Goal: Transaction & Acquisition: Obtain resource

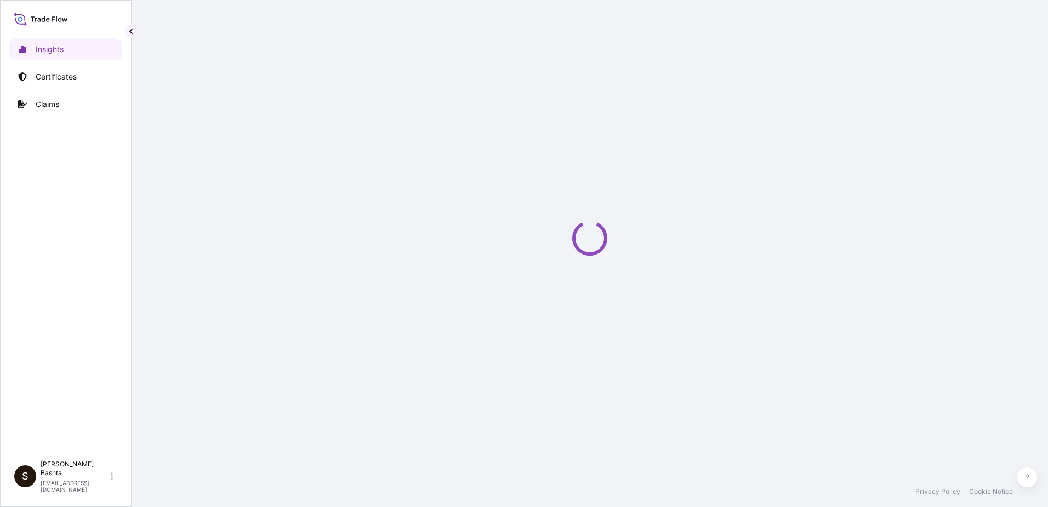
select select "2025"
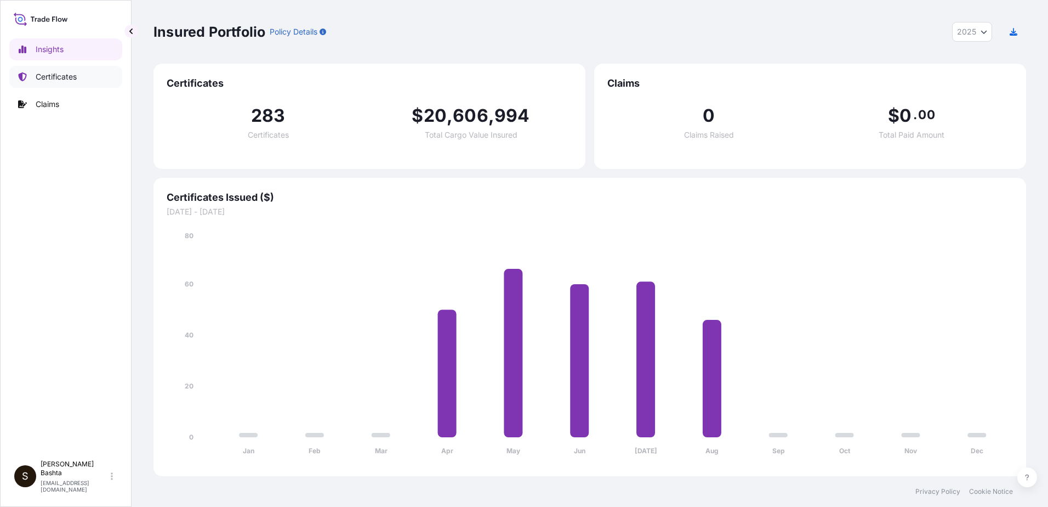
click at [66, 75] on p "Certificates" at bounding box center [56, 76] width 41 height 11
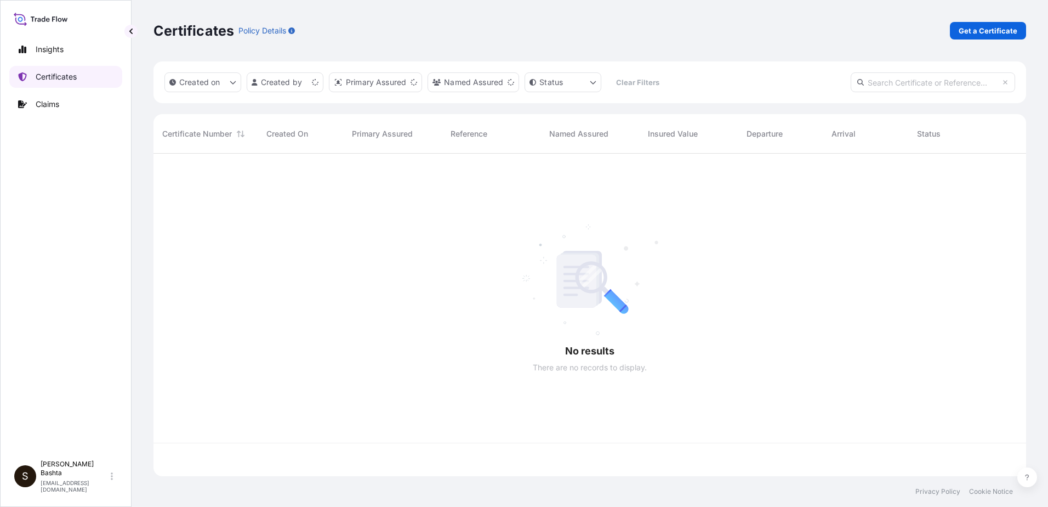
scroll to position [320, 865]
click at [997, 30] on p "Get a Certificate" at bounding box center [988, 30] width 59 height 11
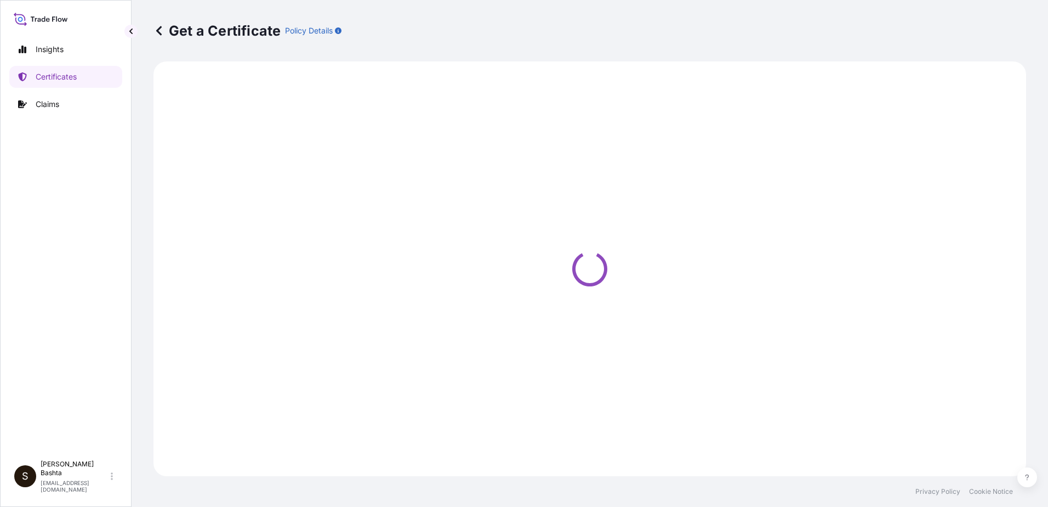
select select "Barge"
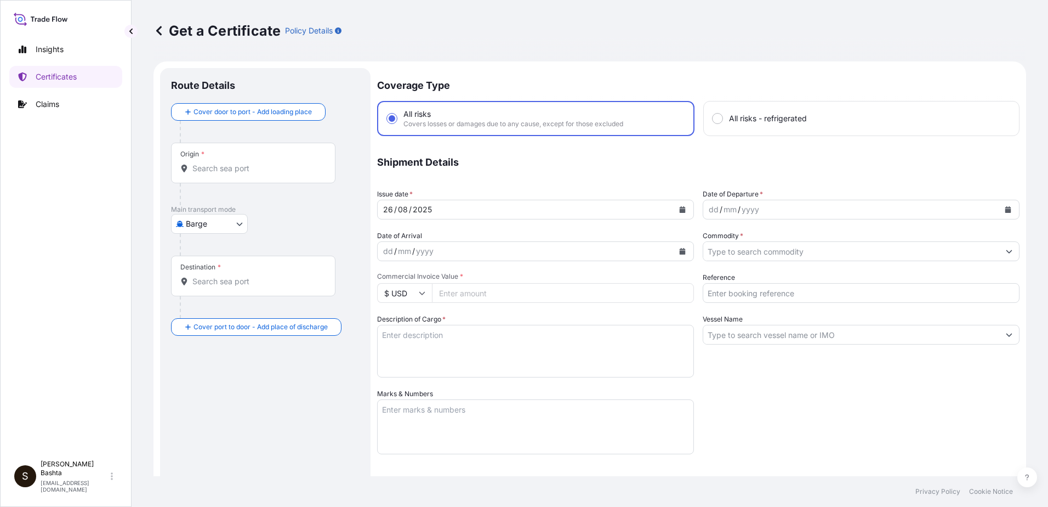
click at [202, 168] on input "Origin *" at bounding box center [256, 168] width 129 height 11
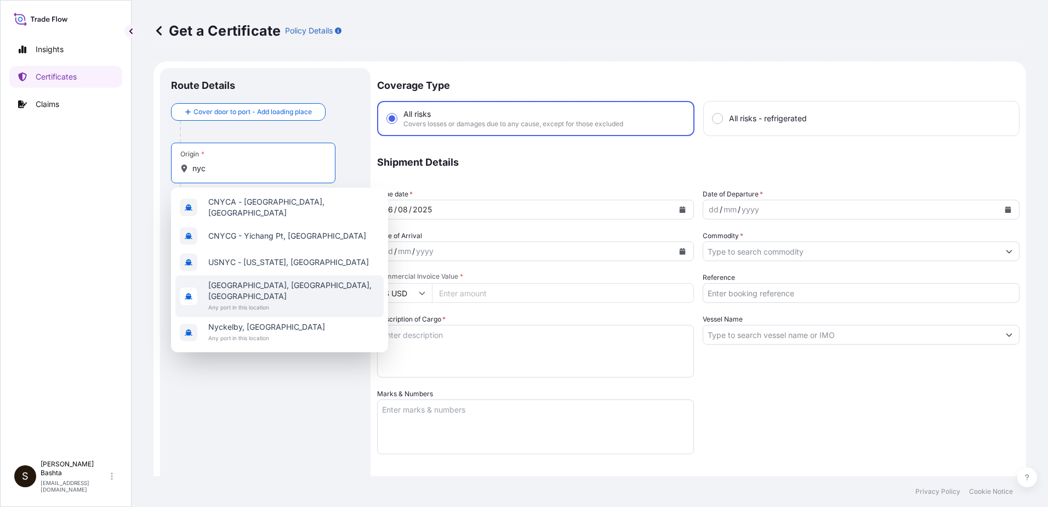
click at [247, 280] on span "[GEOGRAPHIC_DATA], [GEOGRAPHIC_DATA], [GEOGRAPHIC_DATA]" at bounding box center [293, 291] width 171 height 22
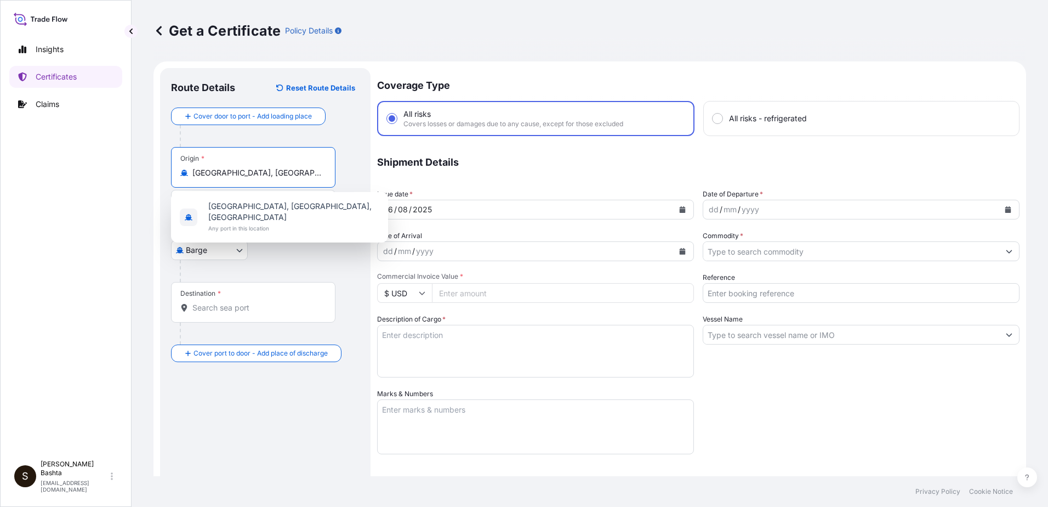
type input "[GEOGRAPHIC_DATA], [GEOGRAPHIC_DATA], [GEOGRAPHIC_DATA]"
click at [239, 249] on body "5 options available. 1 option available. 0 options available. 5 options availab…" at bounding box center [524, 253] width 1048 height 507
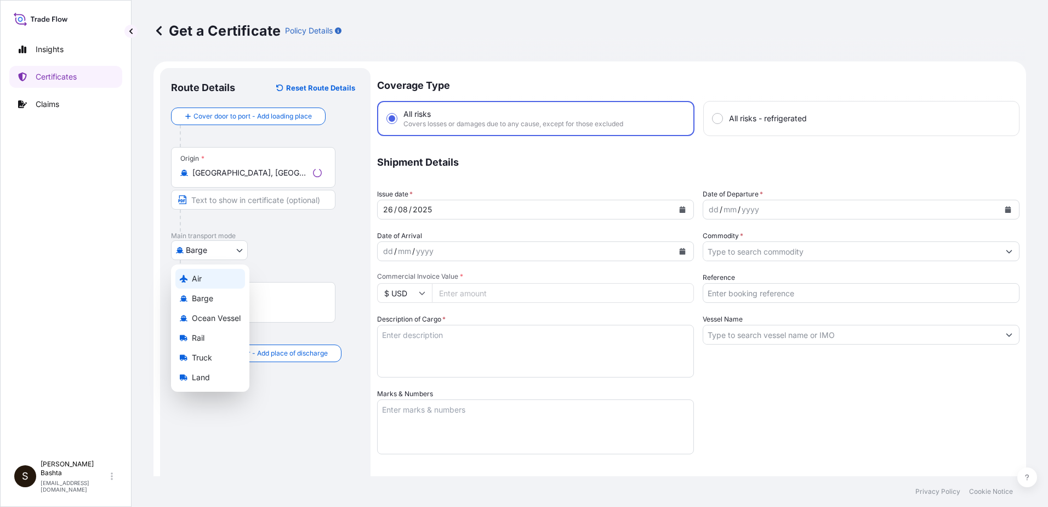
click at [207, 280] on div "Air" at bounding box center [210, 279] width 70 height 20
select select "Air"
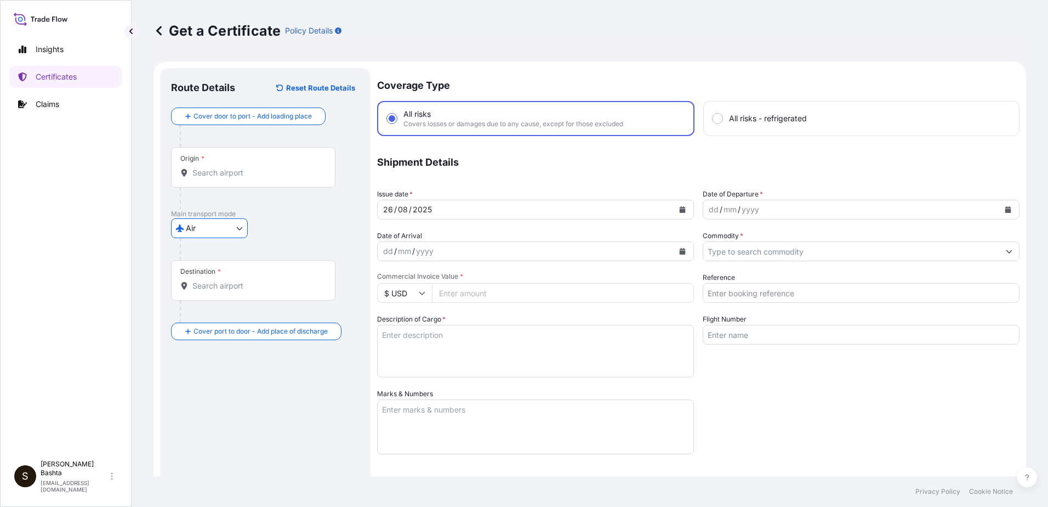
click at [200, 279] on div "Destination *" at bounding box center [253, 280] width 165 height 41
click at [200, 280] on input "Destination *" at bounding box center [256, 285] width 129 height 11
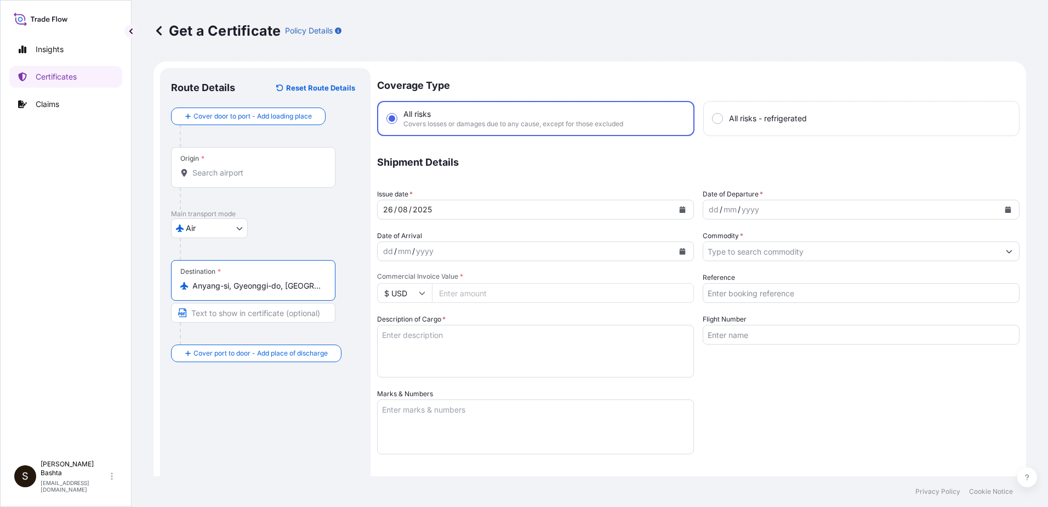
type input "Anyang-si, Gyeonggi-do, [GEOGRAPHIC_DATA]"
click at [708, 211] on div "dd" at bounding box center [714, 209] width 12 height 13
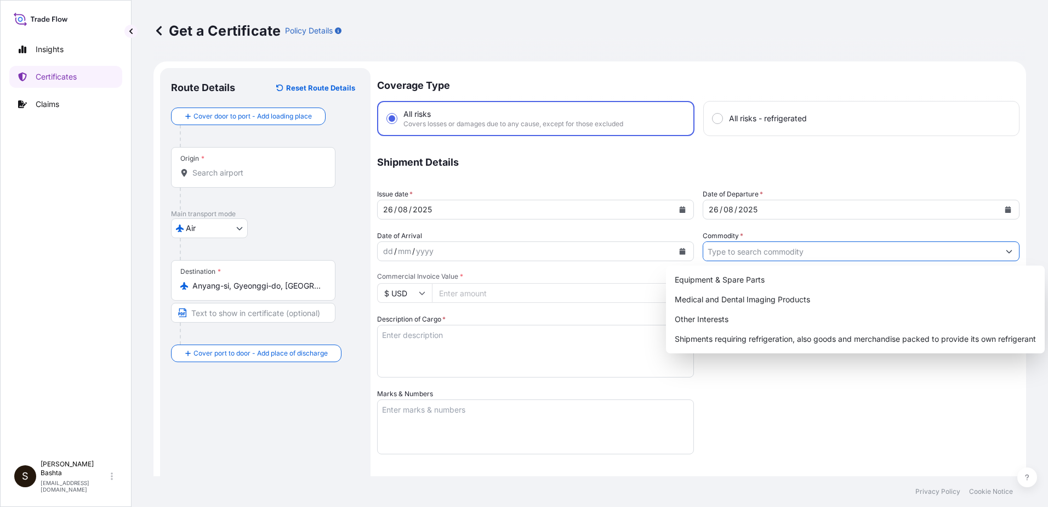
click at [735, 254] on input "Commodity *" at bounding box center [852, 251] width 296 height 20
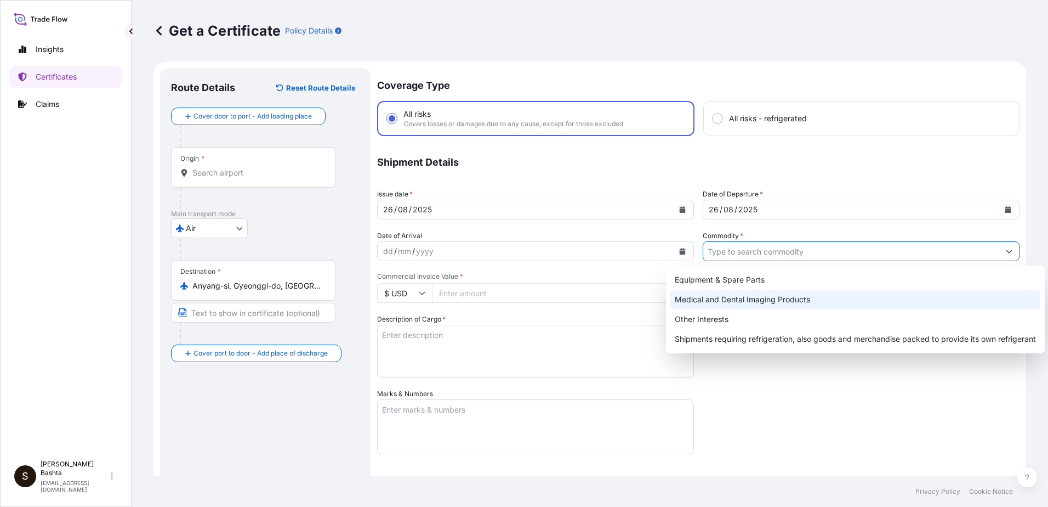
click at [807, 298] on div "Medical and Dental Imaging Products" at bounding box center [856, 300] width 370 height 20
type input "Medical and Dental Imaging Products"
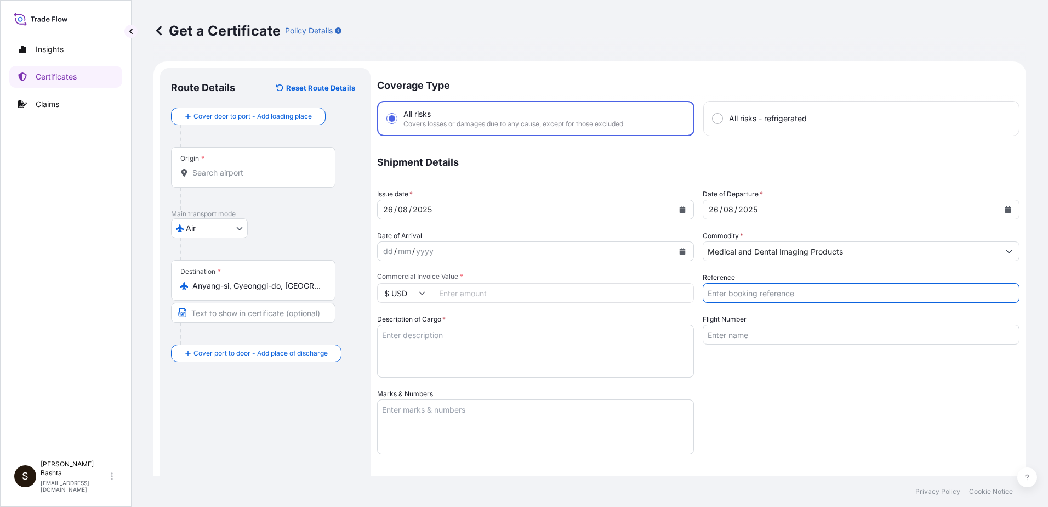
click at [765, 293] on input "Reference" at bounding box center [861, 293] width 317 height 20
type input "21244095"
click at [466, 296] on input "Commercial Invoice Value *" at bounding box center [563, 293] width 262 height 20
type input "1650.00"
click at [435, 330] on textarea "Description of Cargo *" at bounding box center [535, 351] width 317 height 53
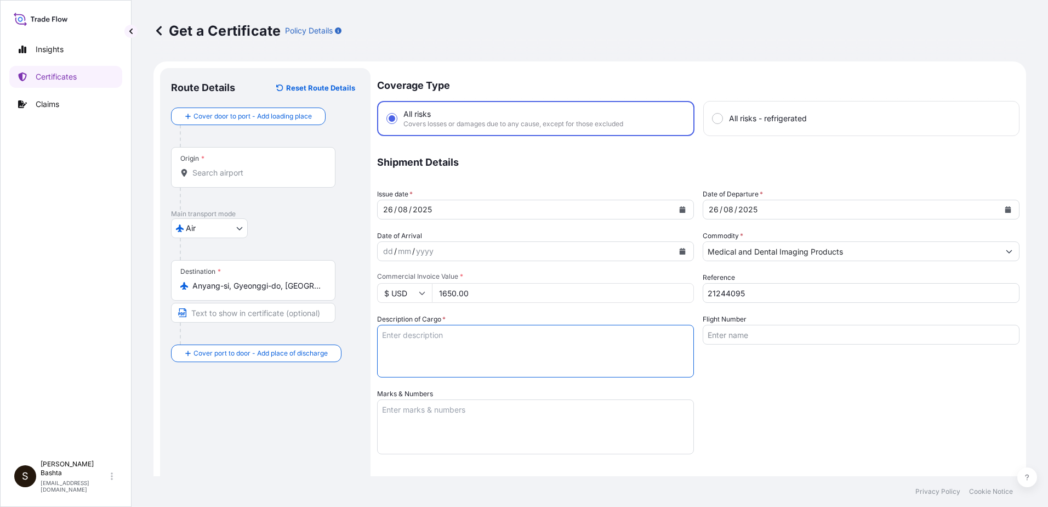
click at [435, 338] on textarea "Description of Cargo *" at bounding box center [535, 351] width 317 height 53
type textarea "MEDICAL AND DENTAL IMAGING PRODUCTS"
click at [416, 406] on textarea "Marks & Numbers" at bounding box center [535, 426] width 317 height 55
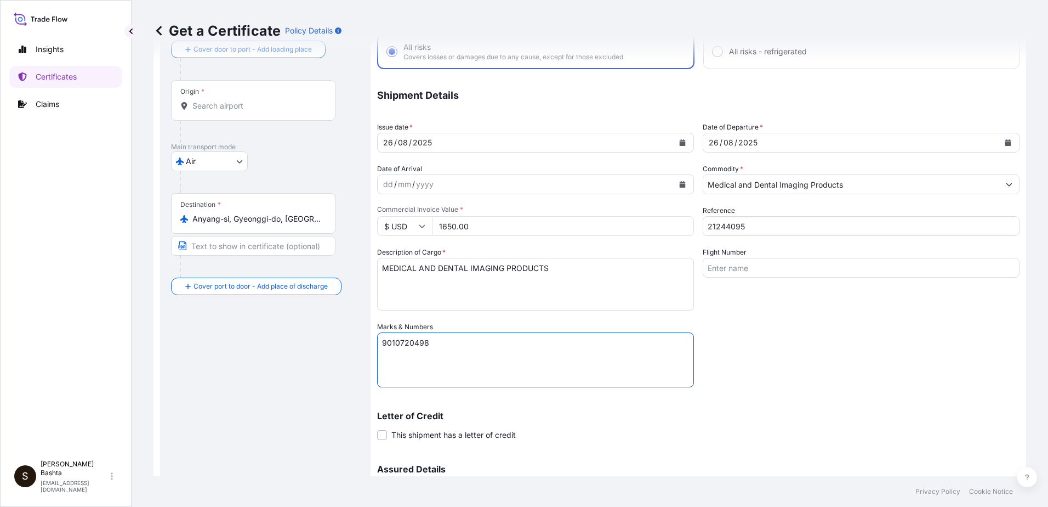
scroll to position [189, 0]
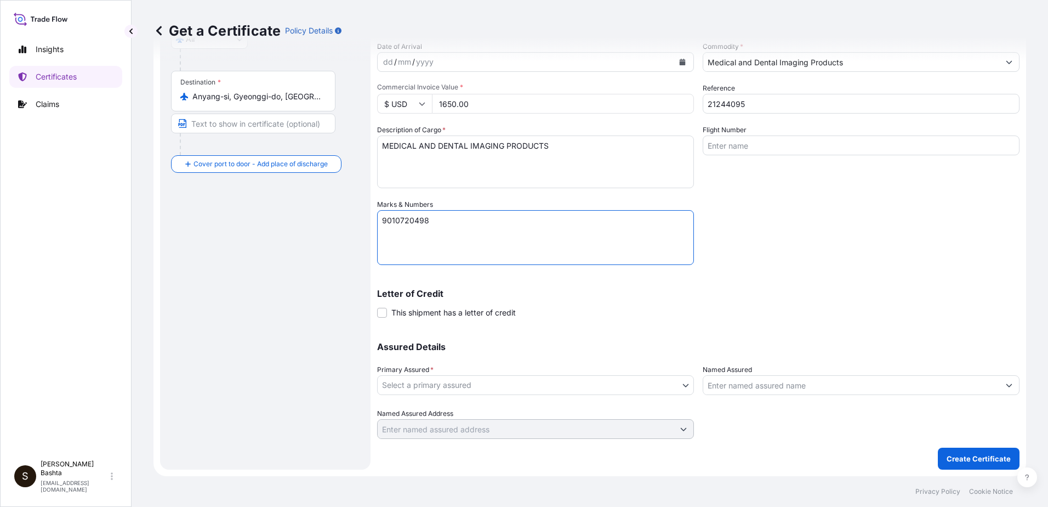
type textarea "9010720498"
click at [683, 386] on body "Insights Certificates Claims S [PERSON_NAME] [PERSON_NAME][EMAIL_ADDRESS][PERSO…" at bounding box center [524, 253] width 1048 height 507
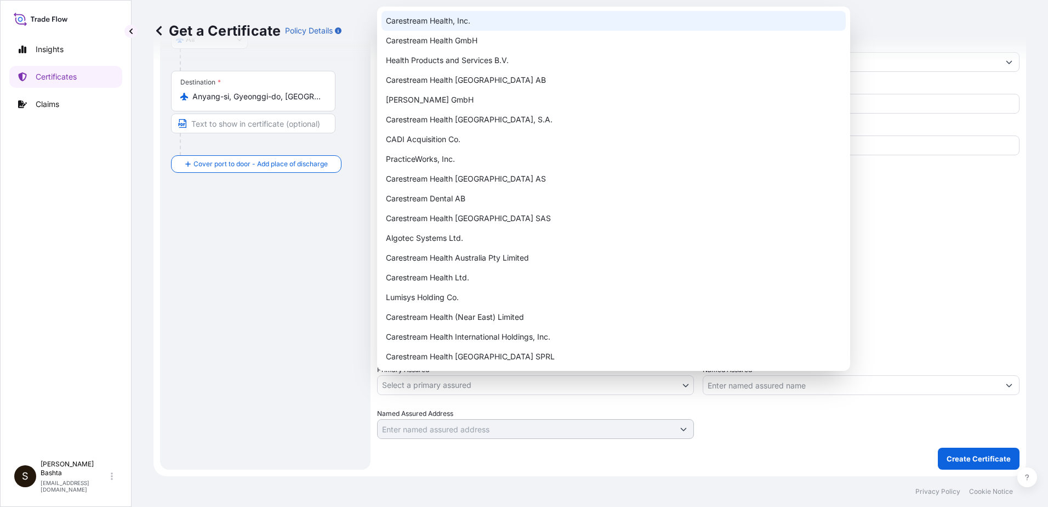
click at [463, 24] on div "Carestream Health, Inc." at bounding box center [614, 21] width 464 height 20
select select "32008"
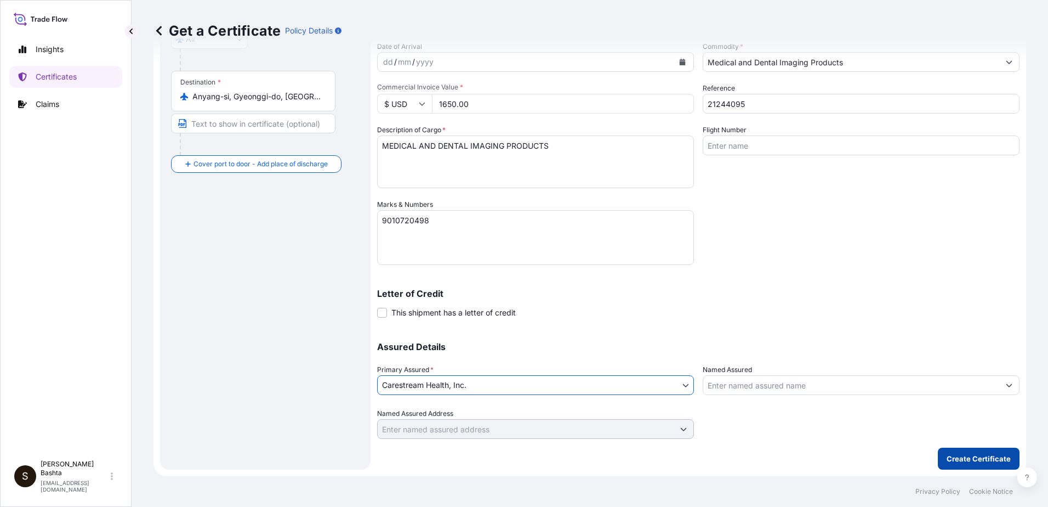
click at [978, 455] on p "Create Certificate" at bounding box center [979, 458] width 64 height 11
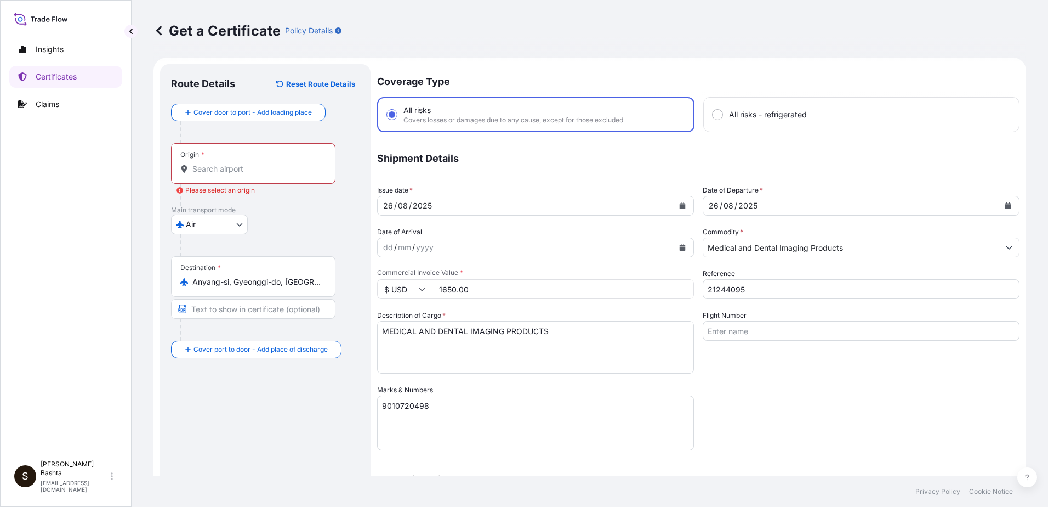
scroll to position [0, 0]
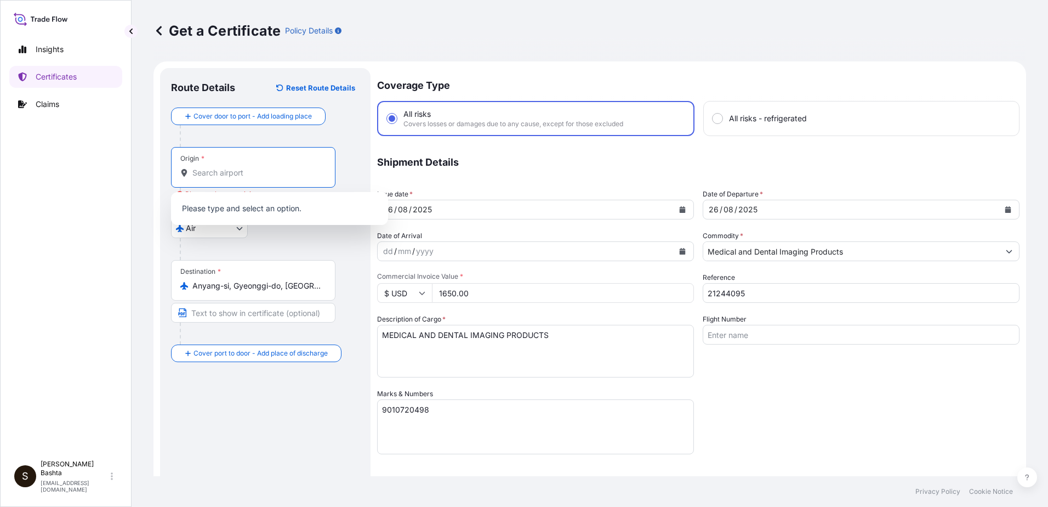
click at [246, 168] on input "Origin * Please select an origin" at bounding box center [256, 172] width 129 height 11
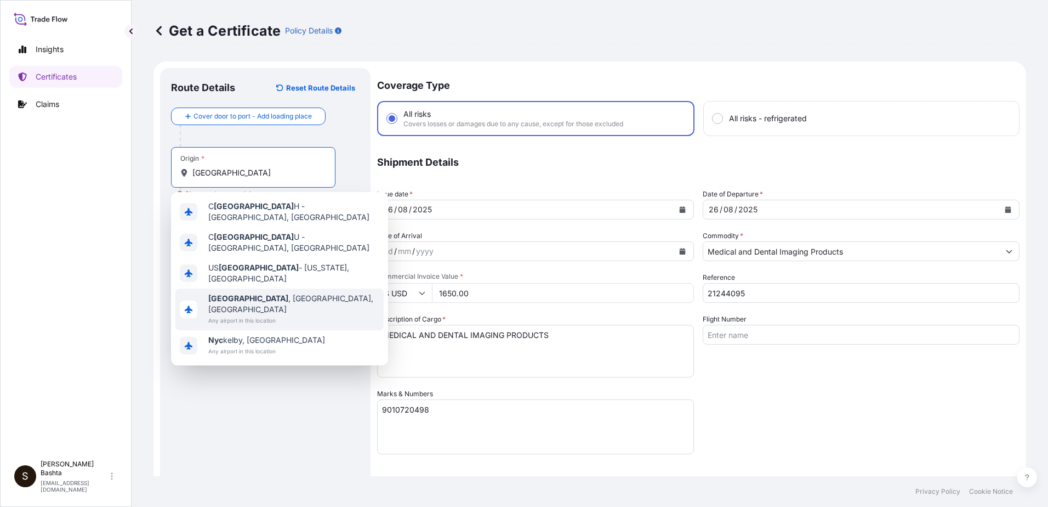
click at [254, 293] on span "[GEOGRAPHIC_DATA] , [GEOGRAPHIC_DATA], [GEOGRAPHIC_DATA]" at bounding box center [293, 304] width 171 height 22
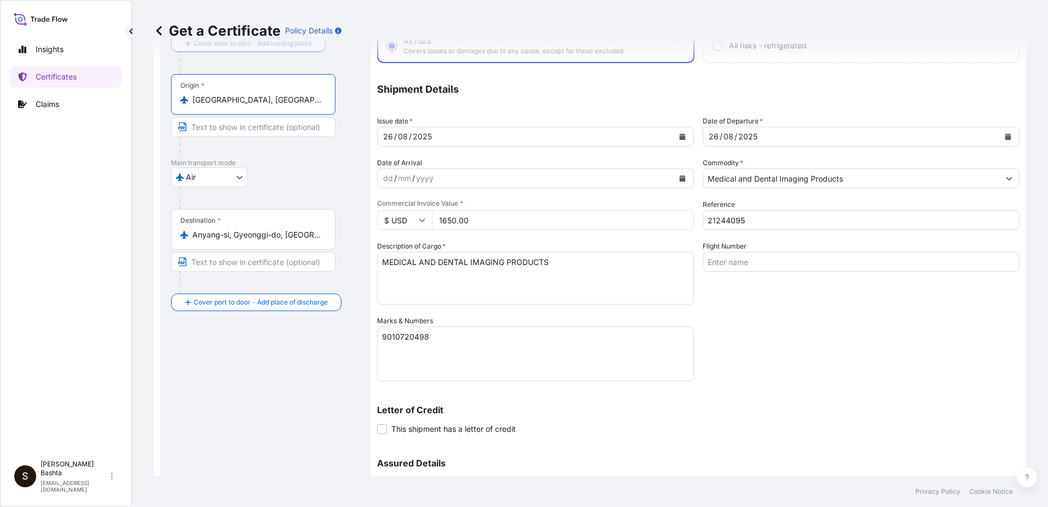
scroll to position [189, 0]
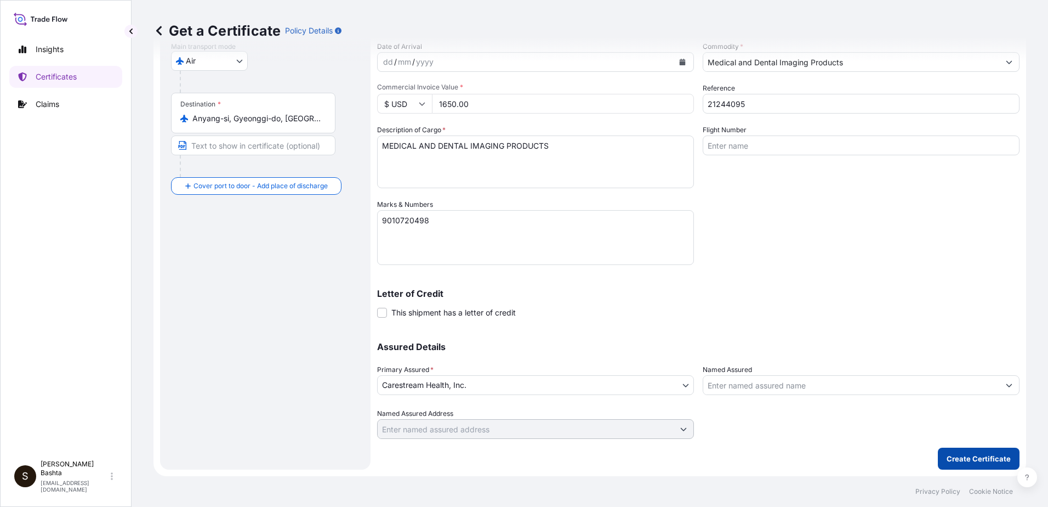
type input "[GEOGRAPHIC_DATA], [GEOGRAPHIC_DATA], [GEOGRAPHIC_DATA]"
click at [976, 461] on p "Create Certificate" at bounding box center [979, 458] width 64 height 11
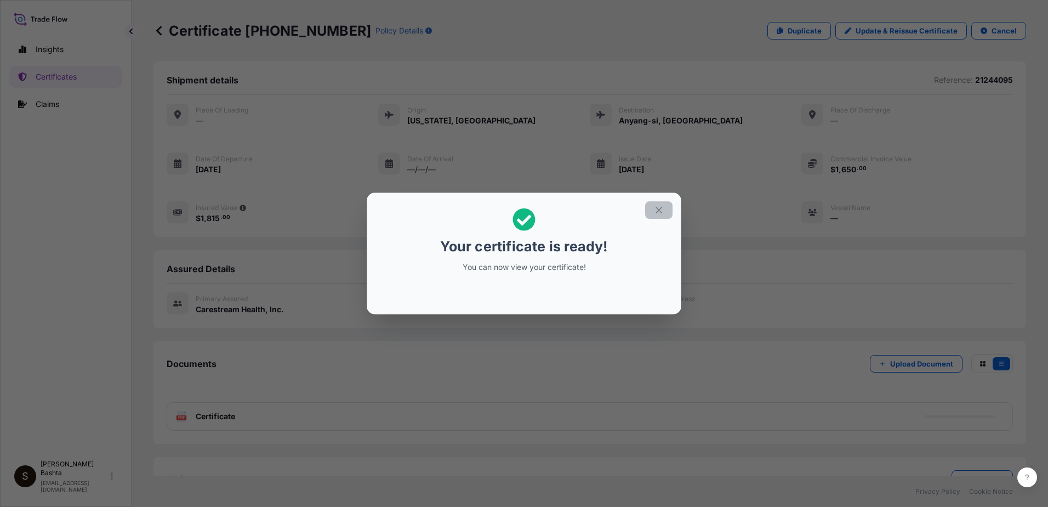
click at [657, 209] on icon "button" at bounding box center [659, 210] width 10 height 10
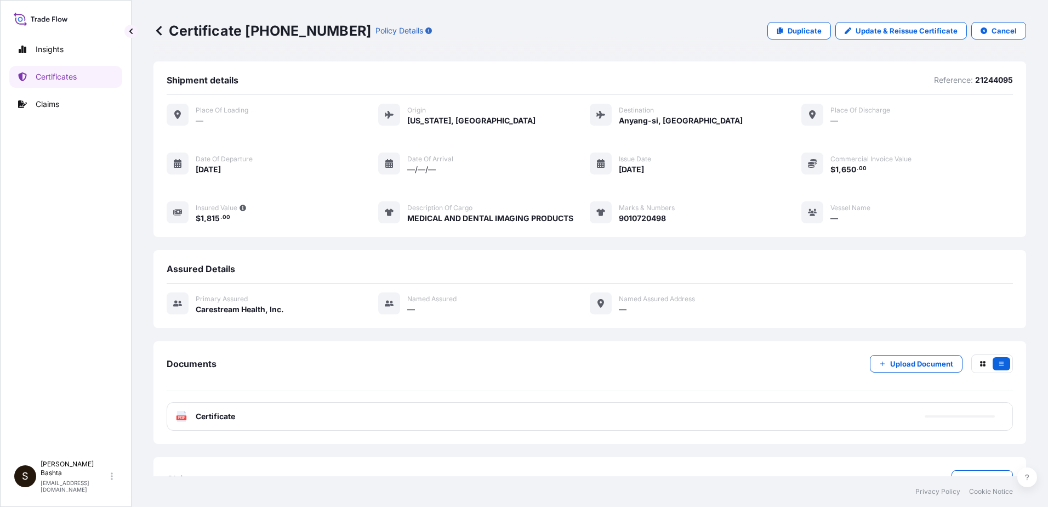
click at [183, 418] on text "PDF" at bounding box center [181, 418] width 7 height 4
click at [181, 417] on text "PDF" at bounding box center [181, 418] width 7 height 4
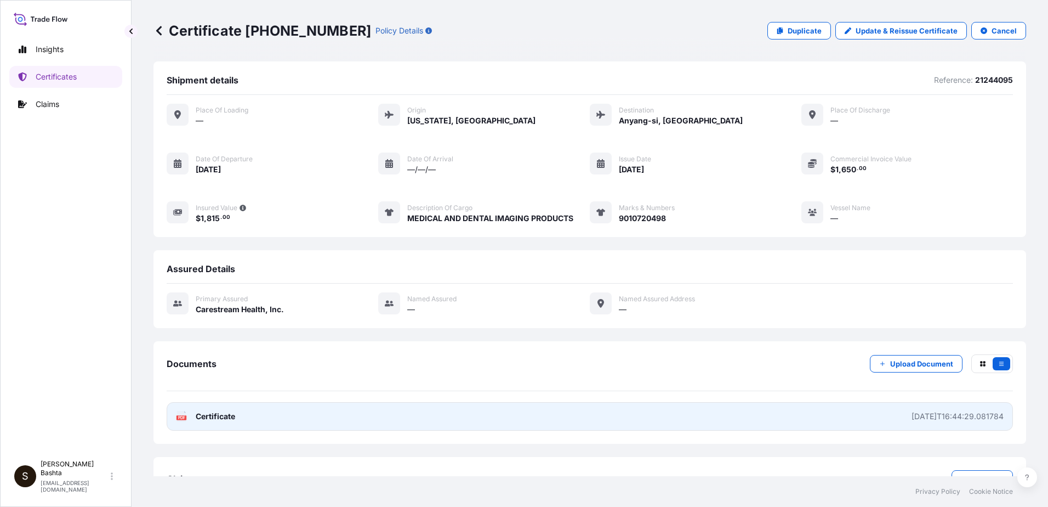
click at [181, 417] on text "PDF" at bounding box center [181, 418] width 7 height 4
